Goal: Task Accomplishment & Management: Use online tool/utility

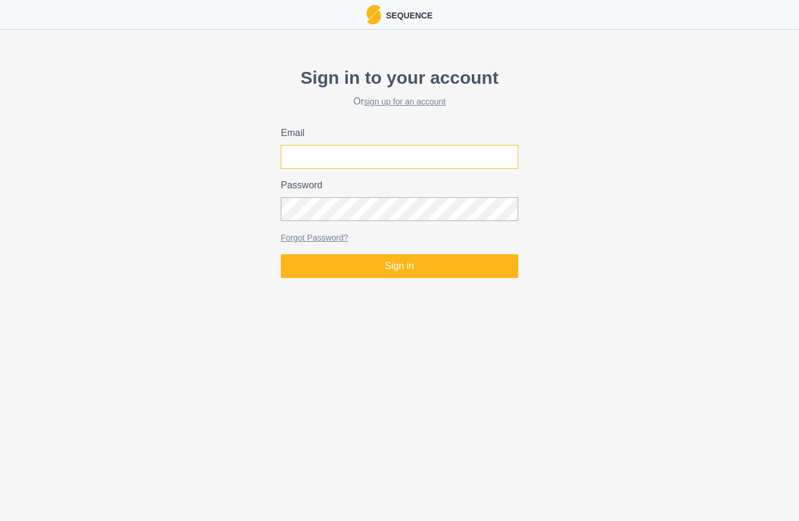
click at [335, 155] on input "Email" at bounding box center [399, 157] width 237 height 24
type input "[PERSON_NAME][EMAIL_ADDRESS][PERSON_NAME][DOMAIN_NAME]"
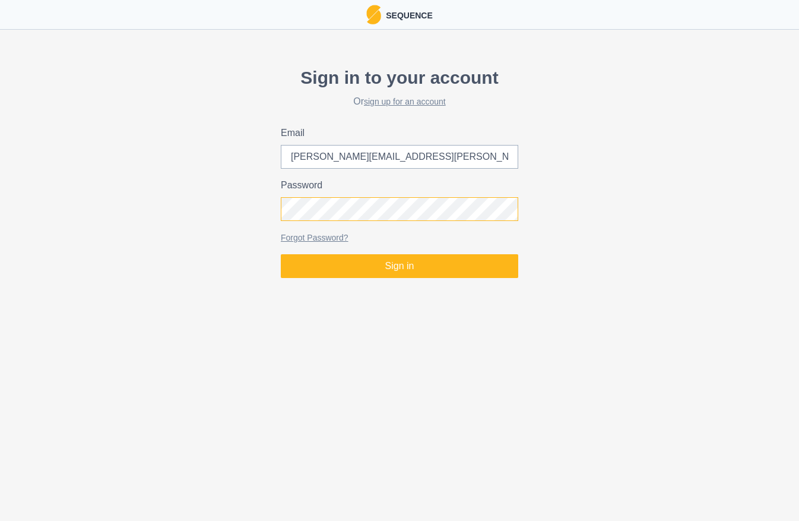
click at [281, 254] on button "Sign in" at bounding box center [399, 266] width 237 height 24
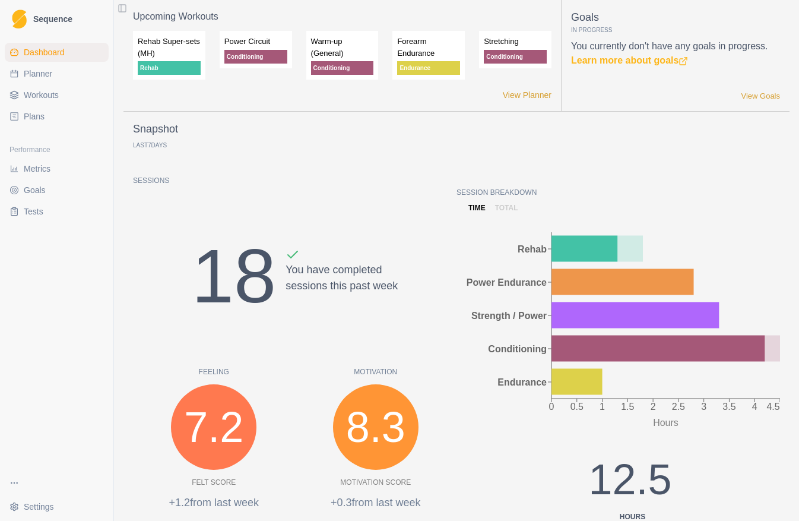
click at [36, 169] on span "Metrics" at bounding box center [37, 169] width 27 height 12
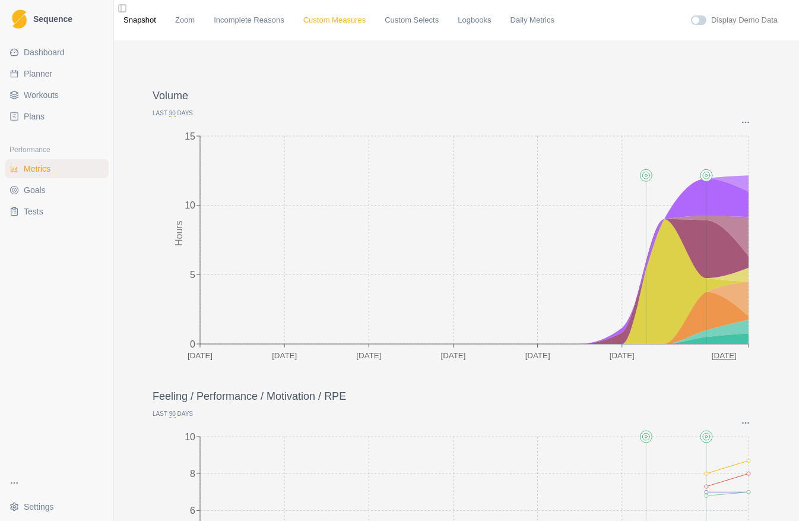
click at [331, 20] on link "Custom Measures" at bounding box center [334, 20] width 62 height 12
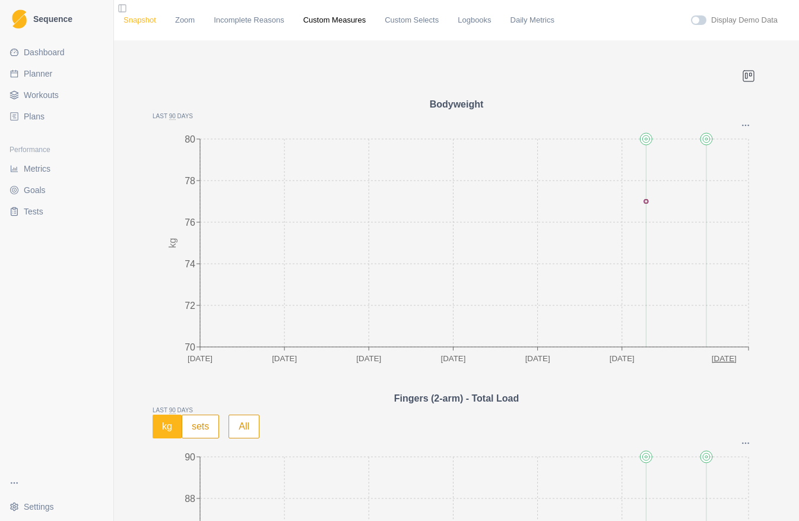
click at [138, 24] on link "Snapshot" at bounding box center [139, 20] width 33 height 12
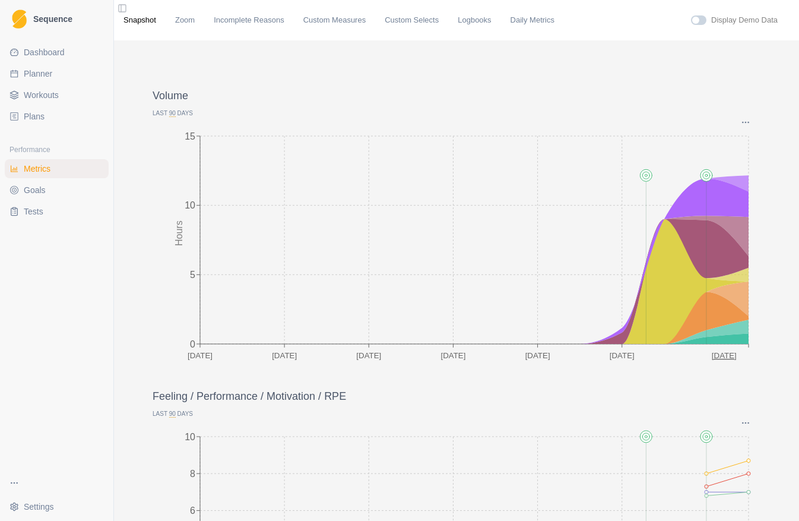
click at [39, 97] on span "Workouts" at bounding box center [41, 95] width 35 height 12
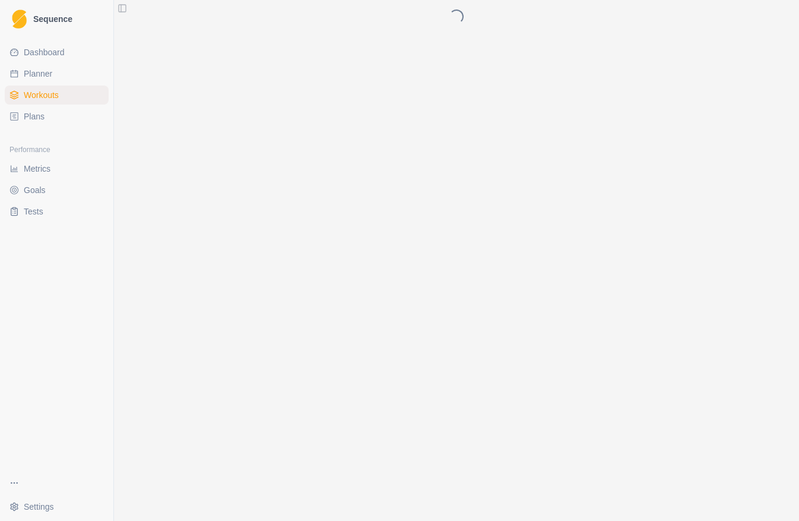
click at [42, 77] on span "Planner" at bounding box center [38, 74] width 28 height 12
select select "month"
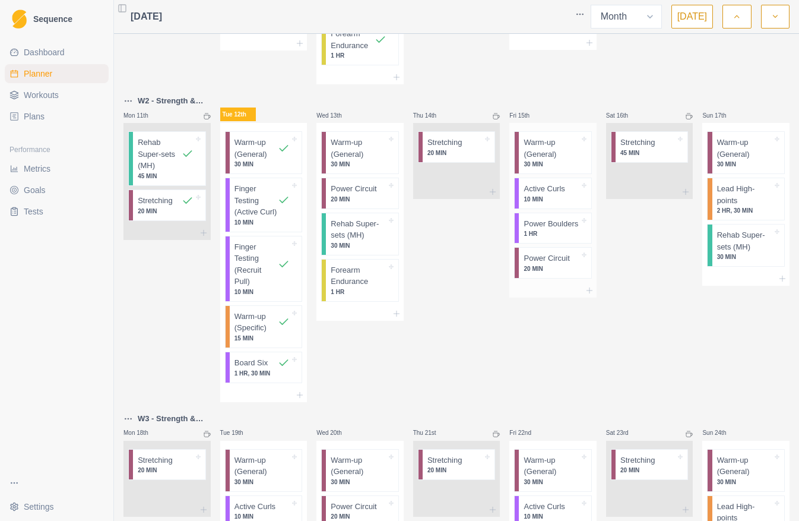
scroll to position [396, 0]
